Goal: Transaction & Acquisition: Purchase product/service

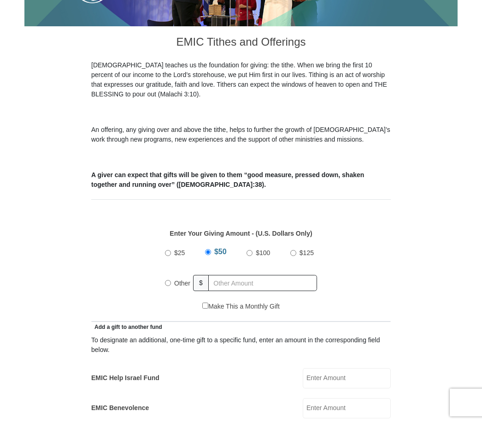
scroll to position [216, 0]
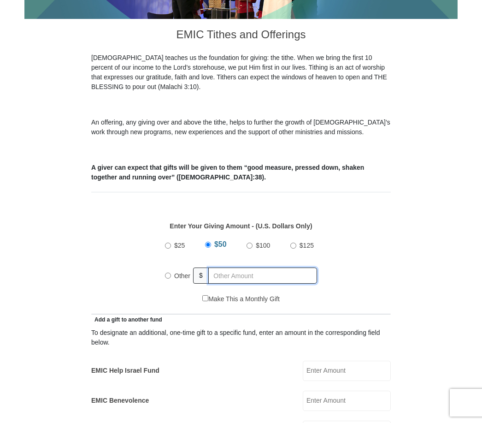
click at [234, 276] on input "text" at bounding box center [262, 275] width 109 height 16
radio input "true"
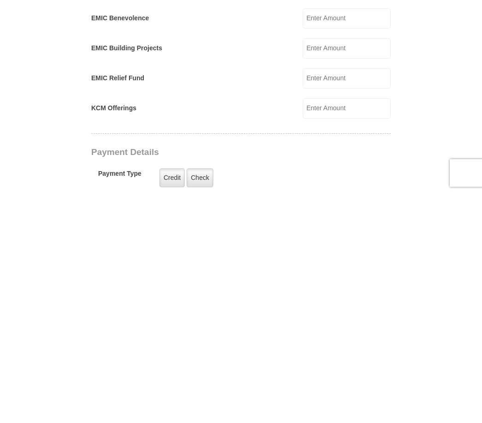
scroll to position [371, 0]
type input "525.00"
click at [203, 396] on label "Check" at bounding box center [200, 405] width 27 height 19
click at [0, 0] on input "Check" at bounding box center [0, 0] width 0 height 0
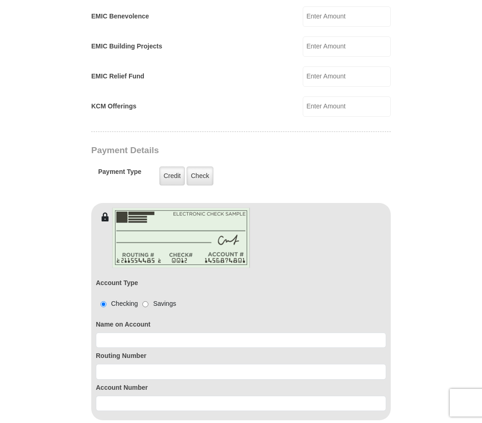
click at [202, 179] on label "Check" at bounding box center [200, 175] width 27 height 19
click at [0, 0] on input "Check" at bounding box center [0, 0] width 0 height 0
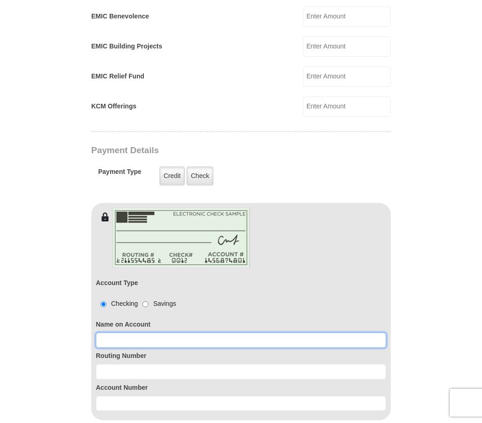
click at [119, 341] on input at bounding box center [241, 340] width 290 height 16
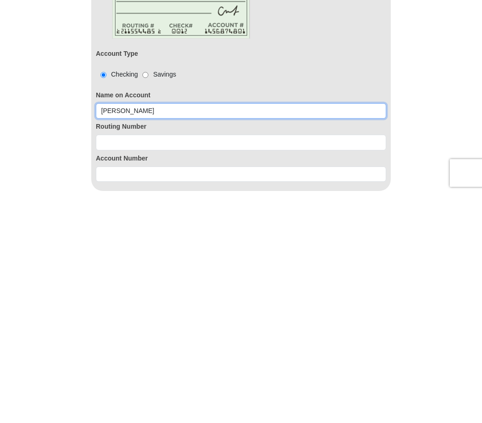
type input "[PERSON_NAME]"
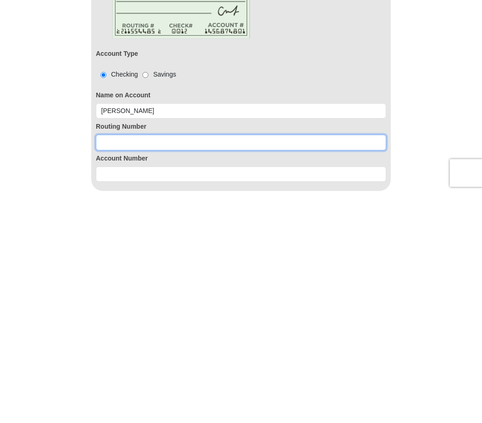
click at [119, 364] on input at bounding box center [241, 372] width 290 height 16
type input "111000614"
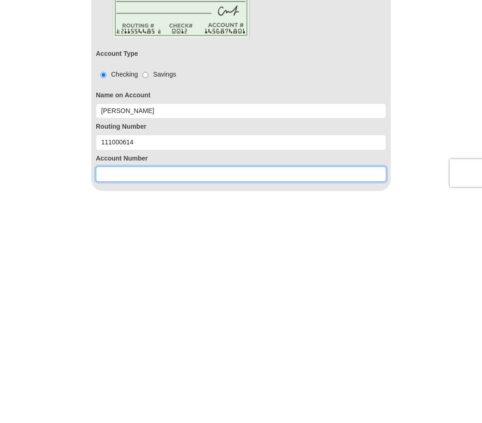
click at [126, 396] on input at bounding box center [241, 404] width 290 height 16
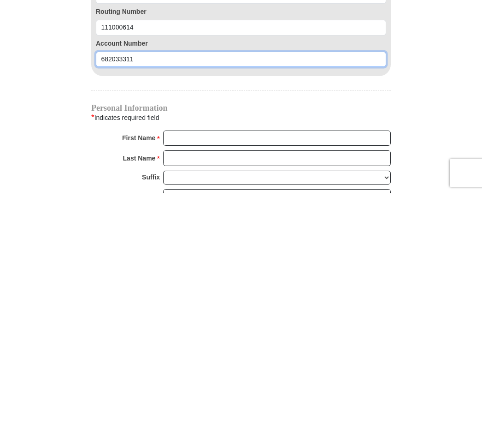
scroll to position [751, 0]
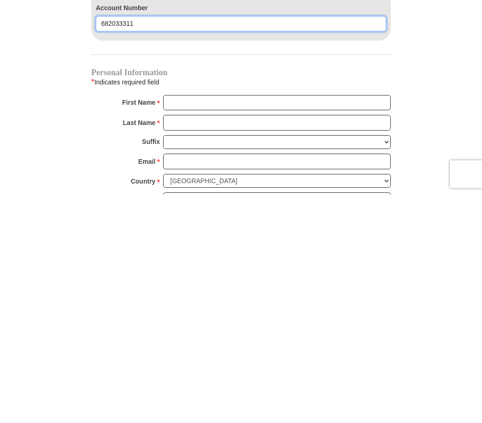
type input "682033311"
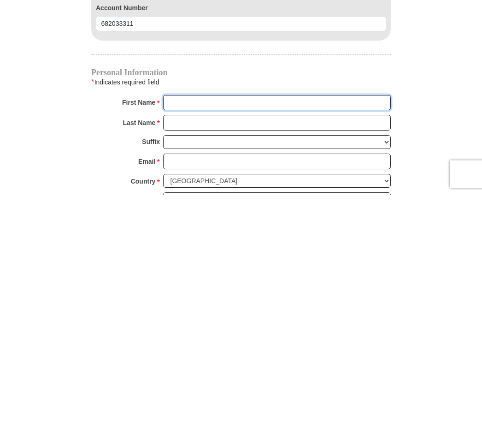
click at [181, 324] on input "First Name *" at bounding box center [277, 332] width 228 height 16
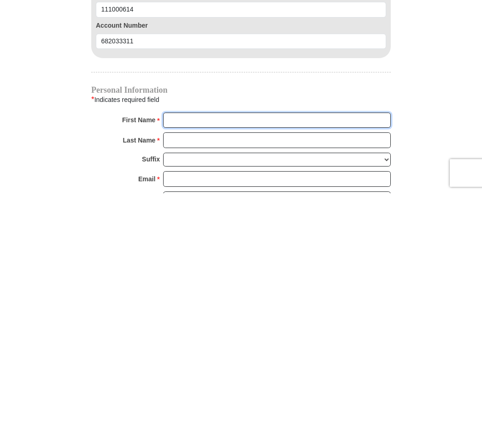
scroll to position [743, 0]
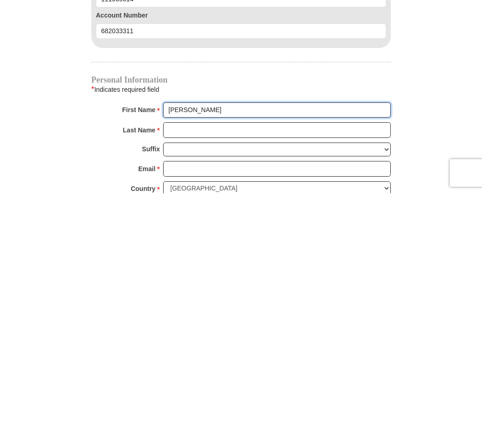
type input "[PERSON_NAME]"
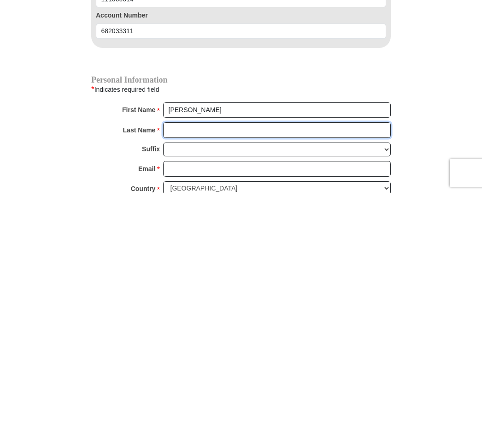
click at [207, 352] on input "Last Name *" at bounding box center [277, 360] width 228 height 16
type input "[PERSON_NAME]"
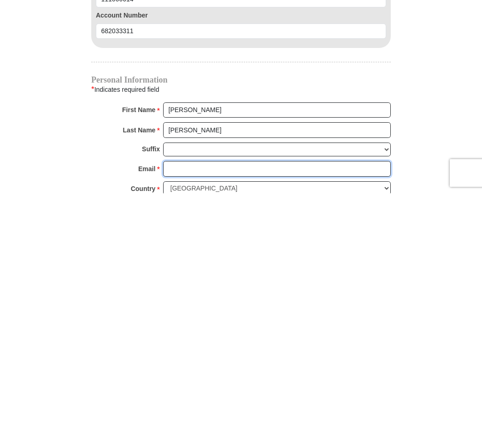
click at [202, 390] on input "Email *" at bounding box center [277, 398] width 228 height 16
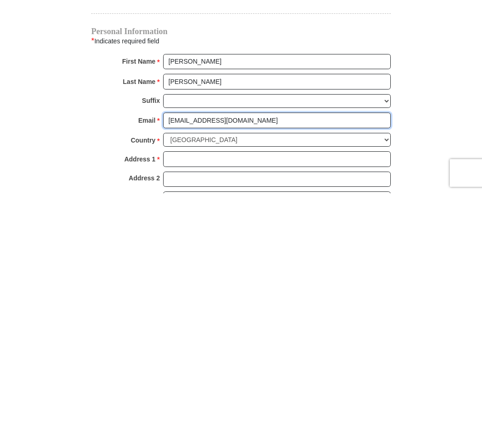
scroll to position [795, 0]
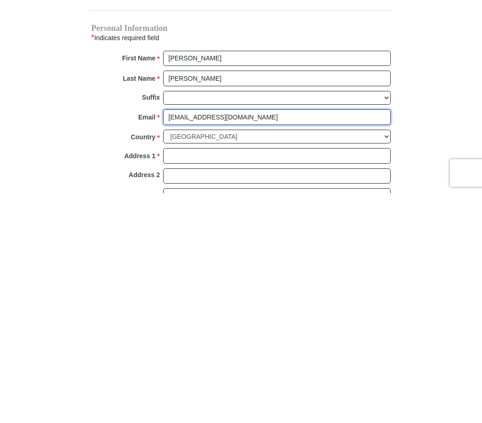
type input "[EMAIL_ADDRESS][DOMAIN_NAME]"
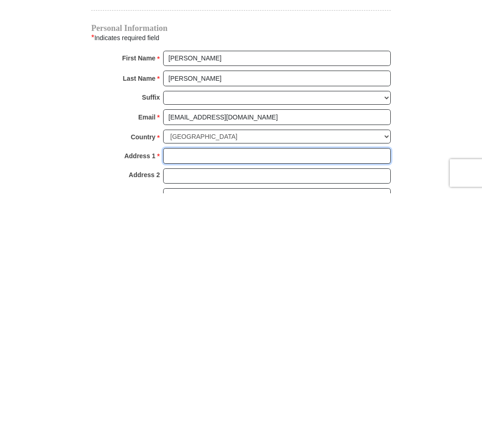
click at [200, 378] on input "Address 1 *" at bounding box center [277, 386] width 228 height 16
type input "[STREET_ADDRESS][PERSON_NAME]"
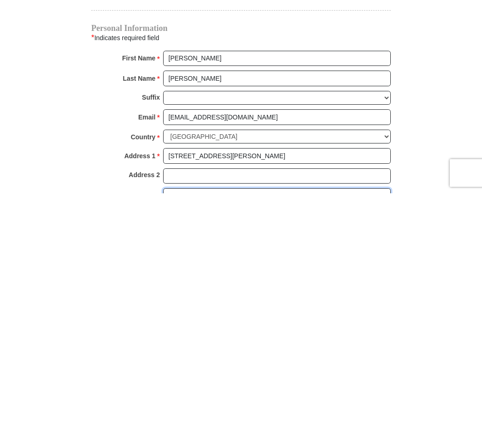
click at [204, 418] on input "City *" at bounding box center [277, 426] width 228 height 16
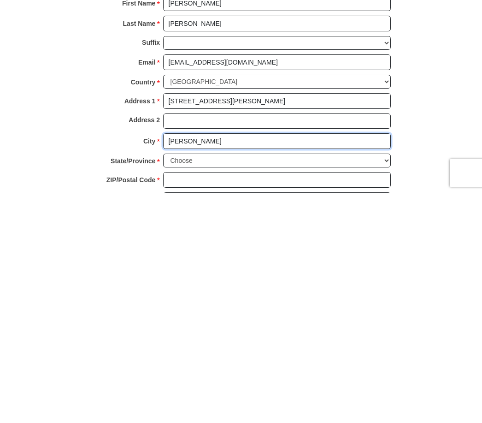
scroll to position [863, 0]
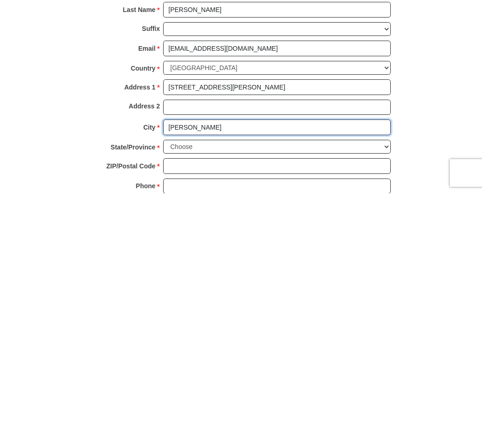
type input "[PERSON_NAME]"
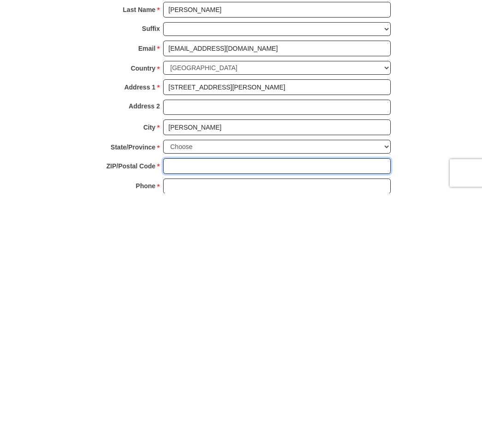
click at [201, 388] on input "ZIP/Postal Code *" at bounding box center [277, 396] width 228 height 16
type input "75062"
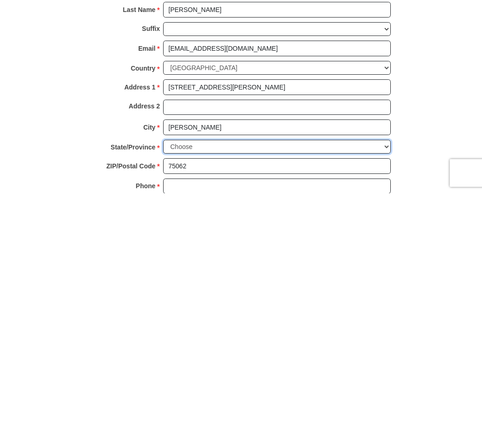
click at [357, 369] on select "Choose [US_STATE] [US_STATE] [US_STATE] [US_STATE] [US_STATE] Armed Forces Amer…" at bounding box center [277, 376] width 228 height 14
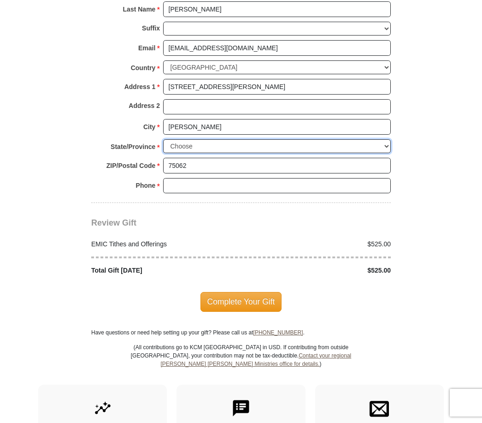
select select "[GEOGRAPHIC_DATA]"
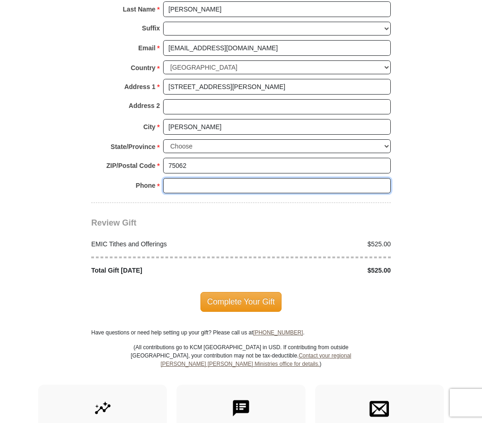
click at [188, 181] on input "Phone * *" at bounding box center [277, 186] width 228 height 16
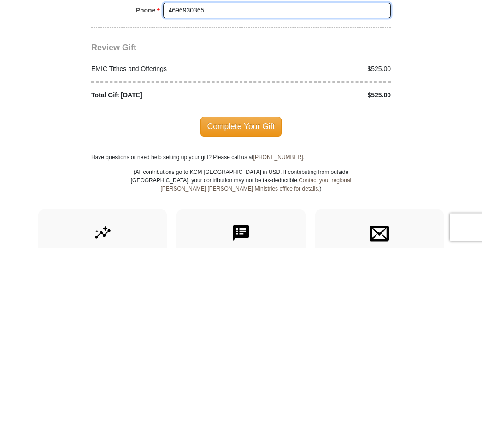
type input "4696930365"
click at [252, 292] on span "Complete Your Gift" at bounding box center [242, 301] width 82 height 19
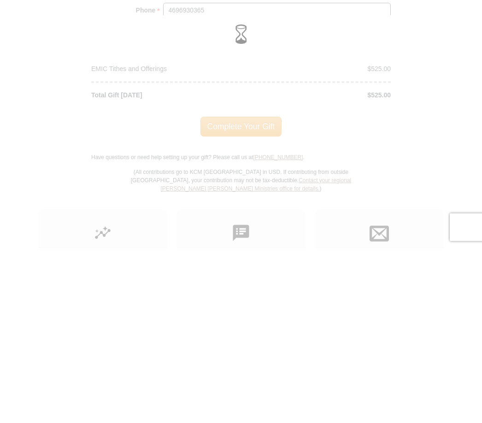
scroll to position [1269, 0]
